Goal: Transaction & Acquisition: Purchase product/service

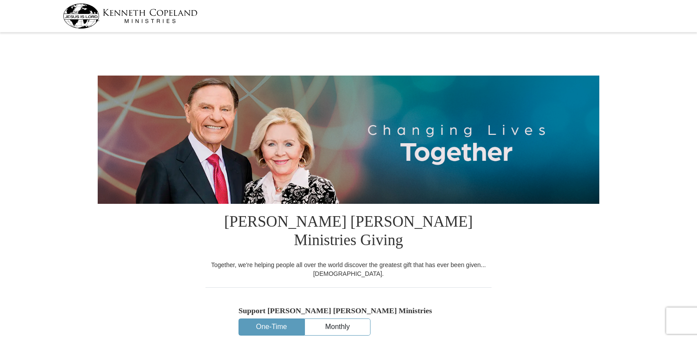
select select "CO"
click at [272, 319] on button "One-Time" at bounding box center [271, 327] width 65 height 16
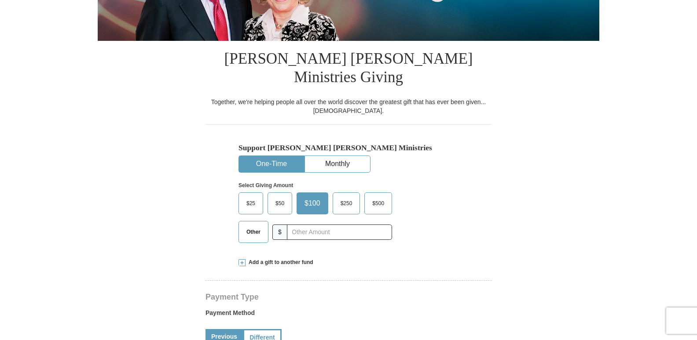
scroll to position [171, 0]
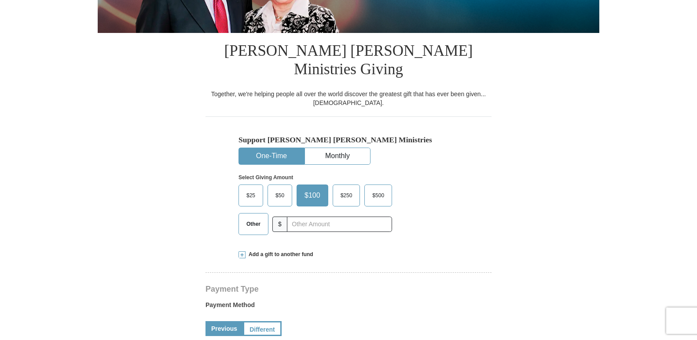
click at [277, 189] on span "$50" at bounding box center [280, 195] width 18 height 13
click at [0, 0] on input "$50" at bounding box center [0, 0] width 0 height 0
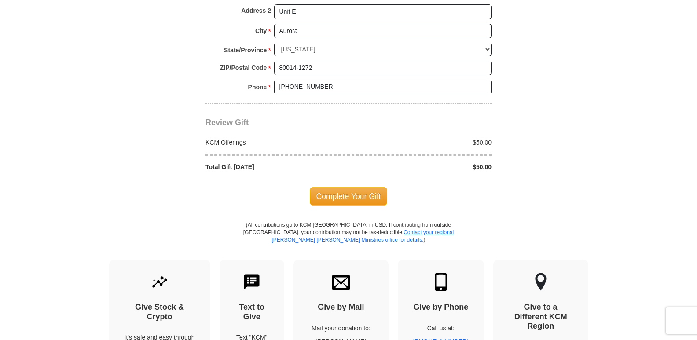
scroll to position [731, 0]
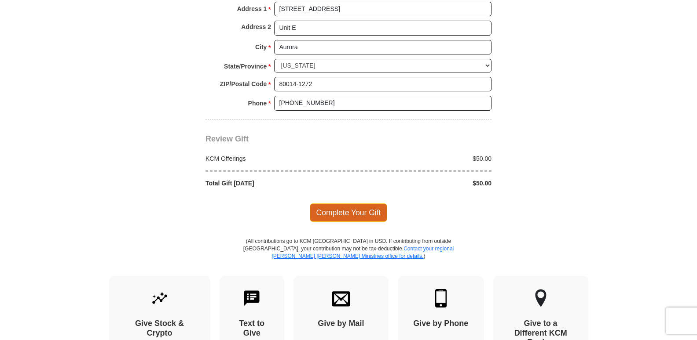
click at [351, 204] on span "Complete Your Gift" at bounding box center [349, 213] width 78 height 18
